Goal: Task Accomplishment & Management: Manage account settings

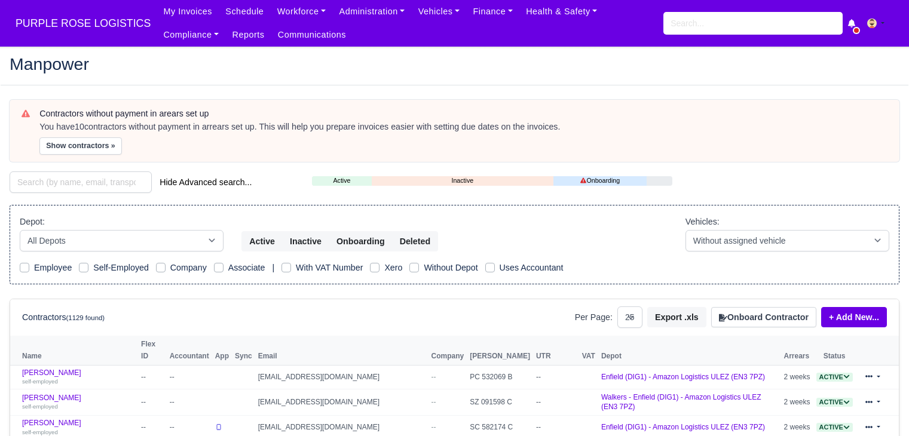
select select "25"
click at [469, 10] on link "Finance" at bounding box center [492, 11] width 53 height 23
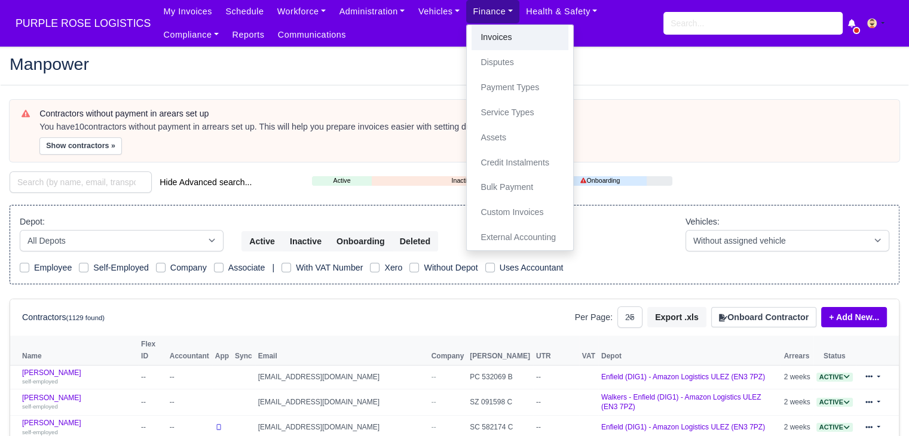
click at [472, 33] on link "Invoices" at bounding box center [520, 37] width 97 height 25
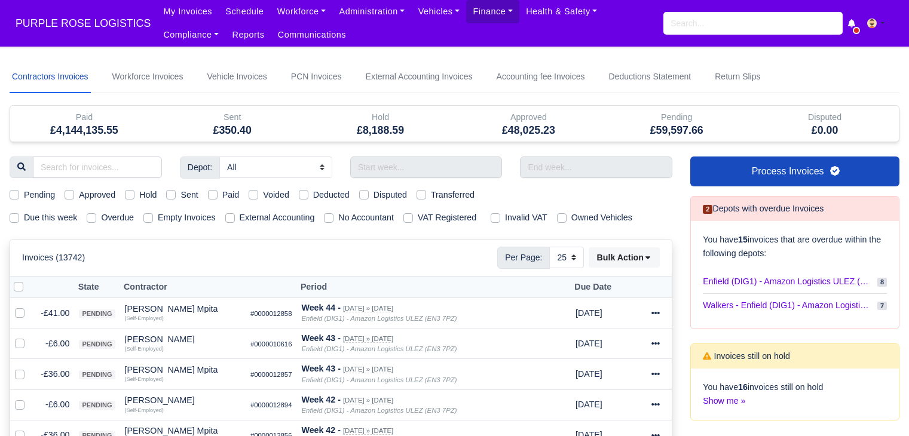
select select "25"
click at [425, 164] on input "text" at bounding box center [426, 168] width 152 height 22
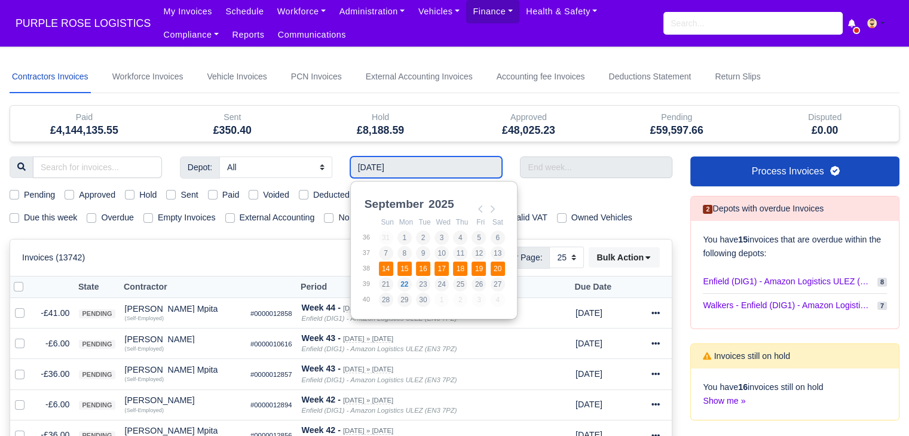
type input "14/09/2025 - 20/09/2025"
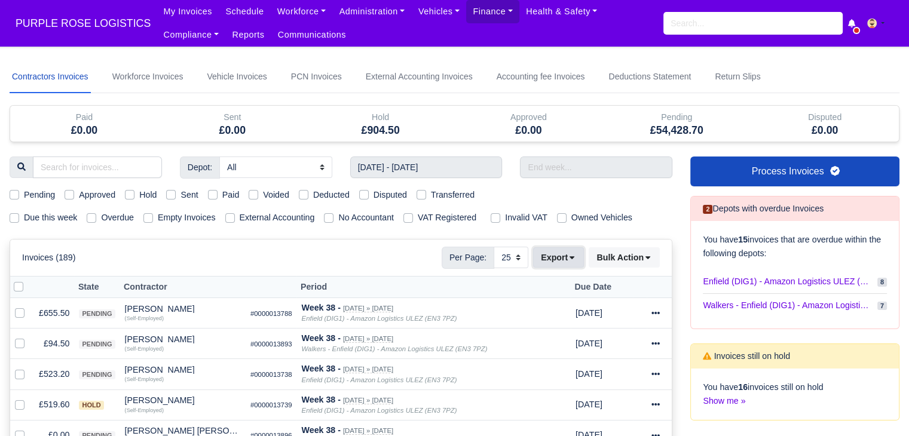
click at [562, 256] on button "Export" at bounding box center [558, 257] width 51 height 20
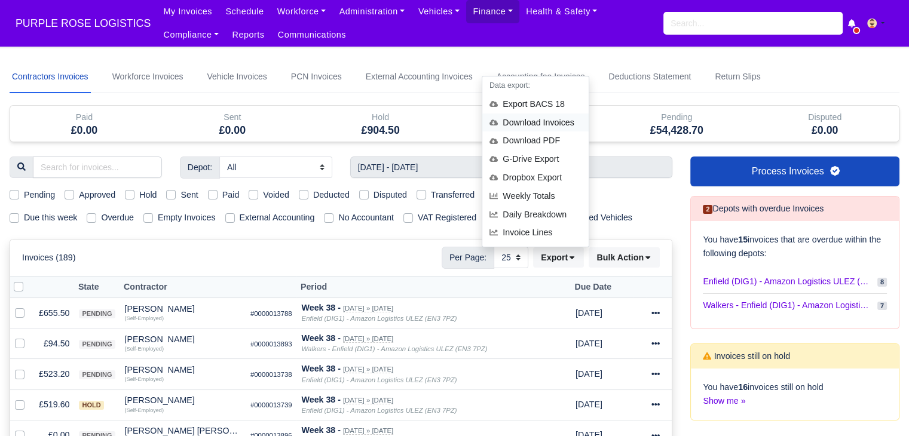
click at [554, 120] on div "Download Invoices" at bounding box center [535, 123] width 106 height 19
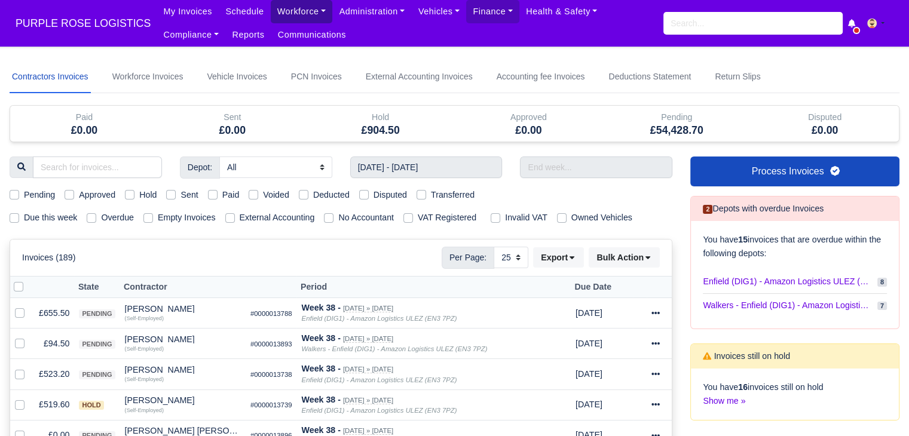
click at [288, 8] on link "Workforce" at bounding box center [302, 11] width 62 height 23
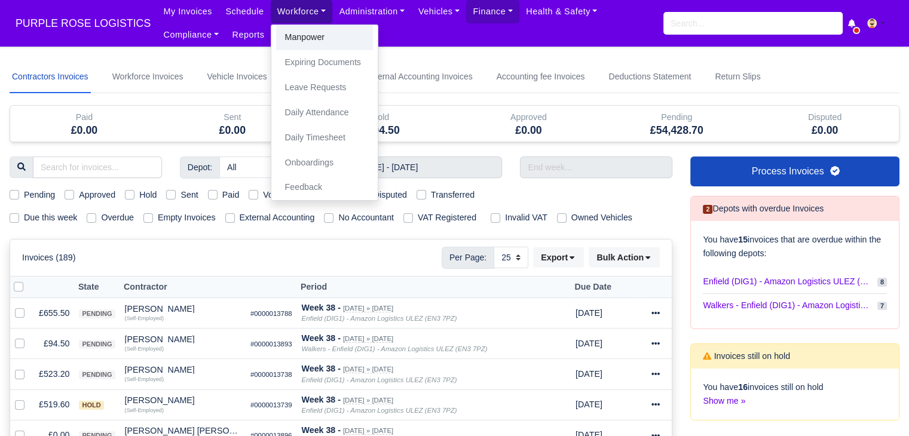
click at [292, 29] on link "Manpower" at bounding box center [324, 37] width 97 height 25
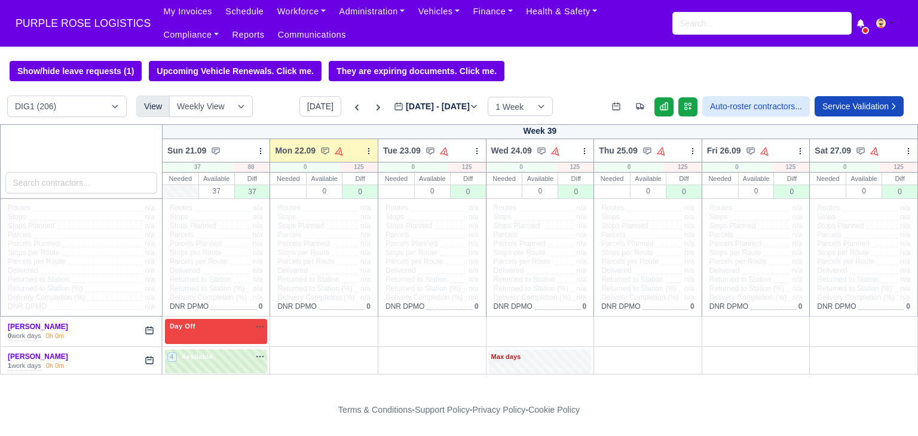
click at [329, 111] on div "Today Sep 21 - Sep 27, 2025 2025-09-22 1 Week 2 Weeks 3 Weeks 4 Weeks" at bounding box center [425, 106] width 253 height 20
click at [351, 109] on icon at bounding box center [357, 108] width 12 height 12
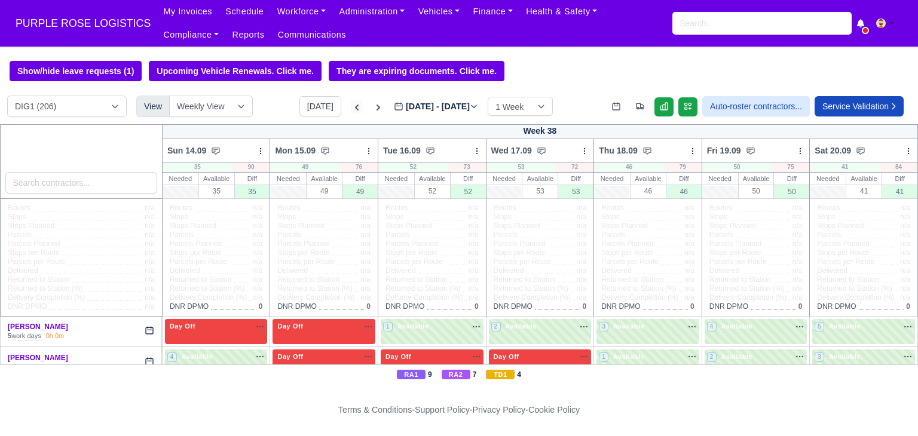
type input "2025-09-15"
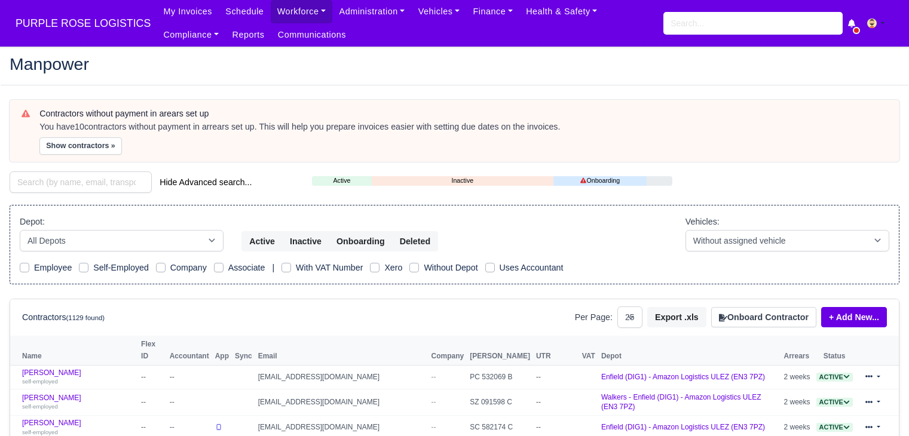
select select "25"
click at [84, 189] on input "search" at bounding box center [81, 183] width 142 height 22
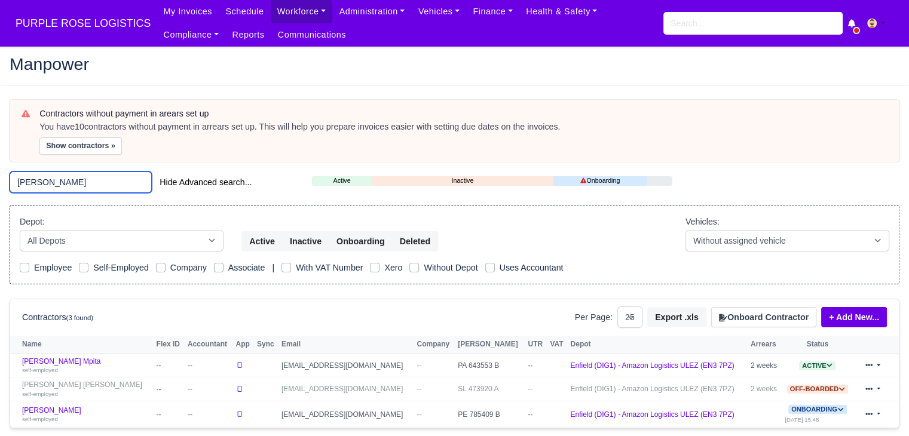
type input "stephen"
click at [94, 354] on td "Stephen Bondoki Mpita self-employed" at bounding box center [81, 366] width 143 height 24
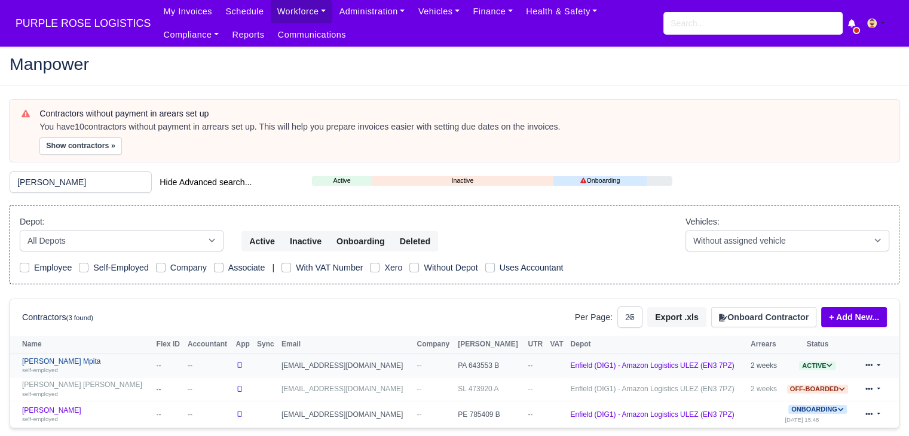
click at [88, 357] on link "Stephen Bondoki Mpita self-employed" at bounding box center [86, 365] width 128 height 17
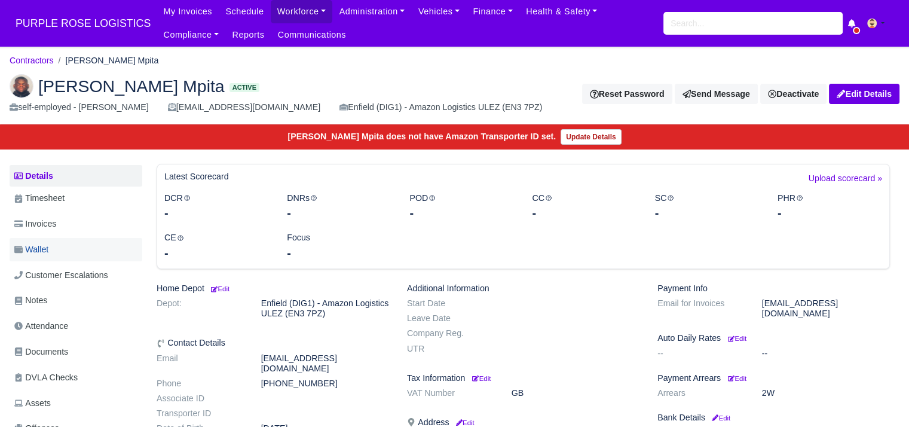
click at [71, 242] on link "Wallet" at bounding box center [76, 249] width 133 height 23
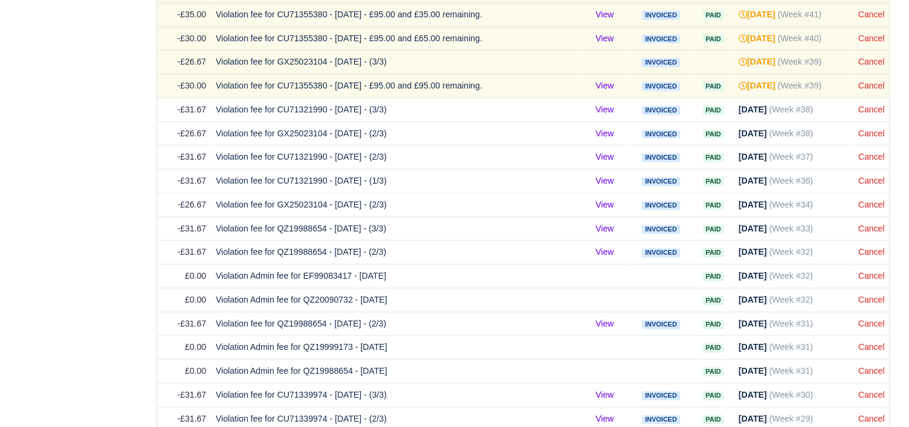
scroll to position [834, 0]
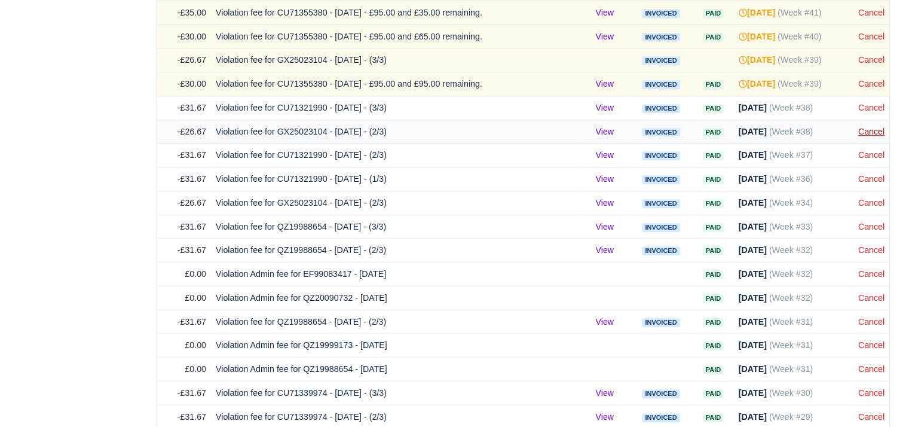
click at [869, 127] on link "Cancel" at bounding box center [871, 132] width 26 height 10
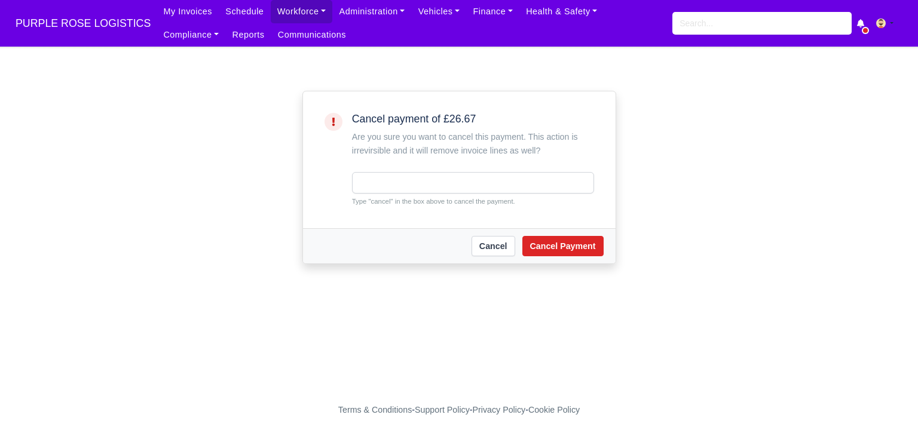
click at [423, 196] on small "Type "cancel" in the box above to cancel the payment." at bounding box center [473, 201] width 242 height 11
click at [424, 191] on input "text" at bounding box center [473, 183] width 242 height 22
type input "cancel"
click at [552, 249] on button "Cancel Payment" at bounding box center [562, 246] width 81 height 20
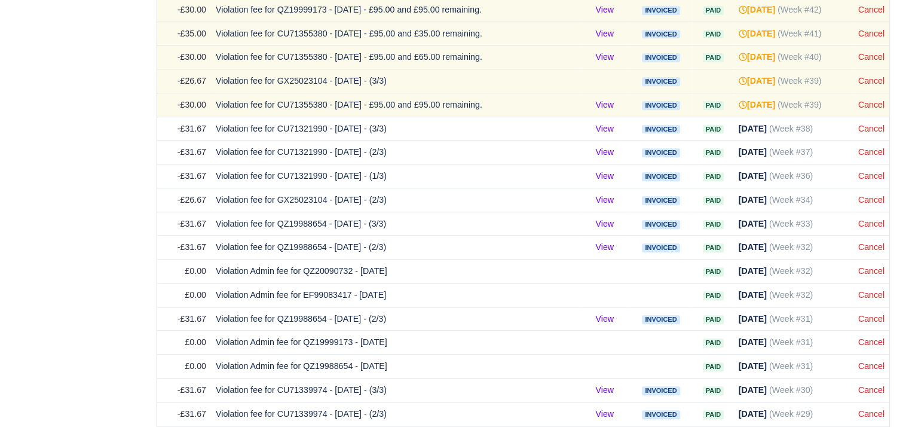
scroll to position [763, 0]
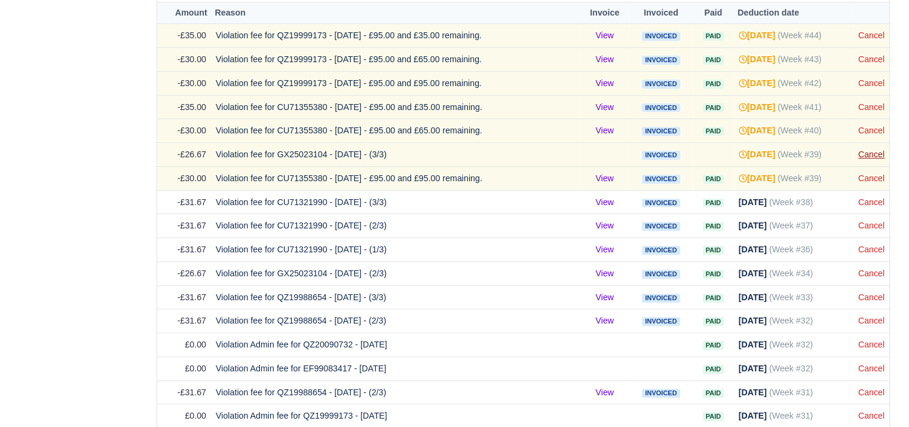
click at [875, 144] on td "Cancel" at bounding box center [871, 155] width 36 height 24
click at [871, 149] on link "Cancel" at bounding box center [871, 154] width 26 height 10
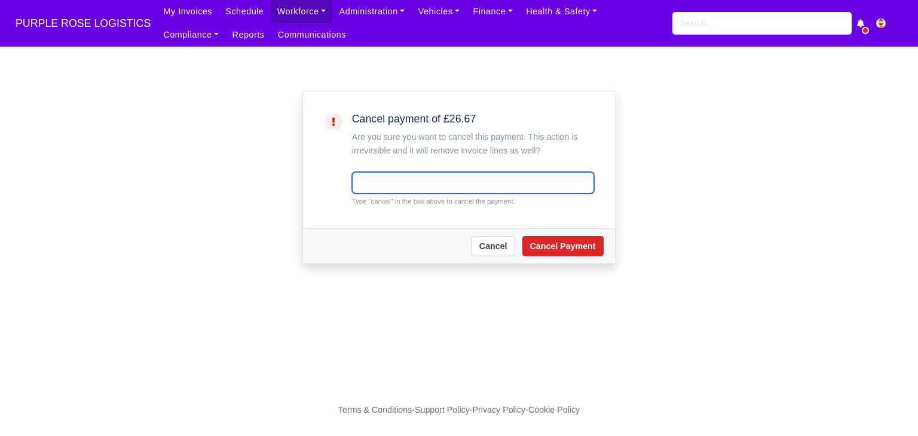
click at [435, 182] on input "text" at bounding box center [473, 183] width 242 height 22
type input "cancel"
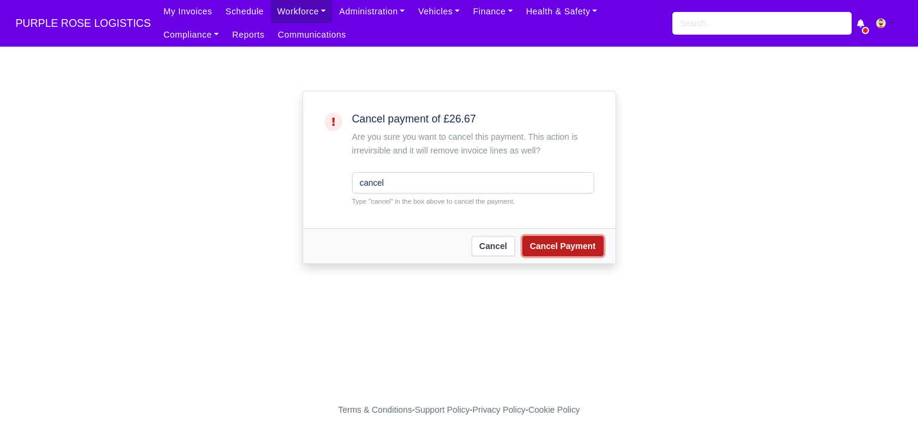
click at [564, 252] on button "Cancel Payment" at bounding box center [562, 246] width 81 height 20
